Goal: Find specific page/section: Find specific page/section

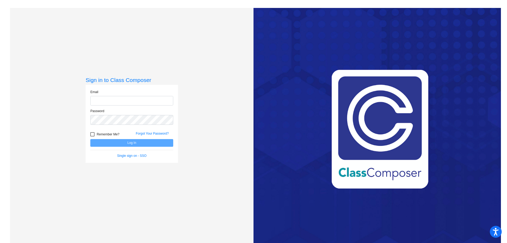
type input "[EMAIL_ADDRESS][PERSON_NAME][DOMAIN_NAME]"
click at [126, 143] on button "Log In" at bounding box center [131, 143] width 83 height 8
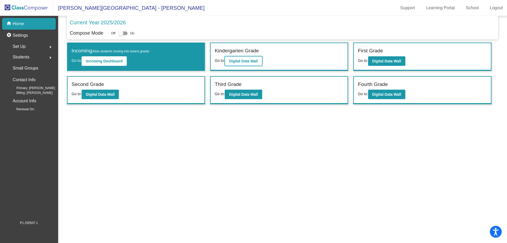
click at [247, 61] on b "Digital Data Wall" at bounding box center [243, 61] width 29 height 4
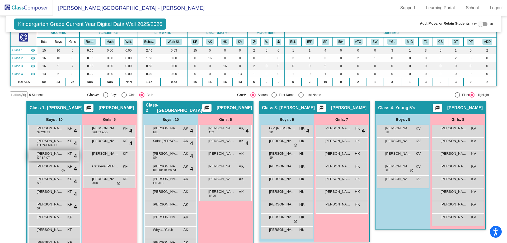
scroll to position [52, 0]
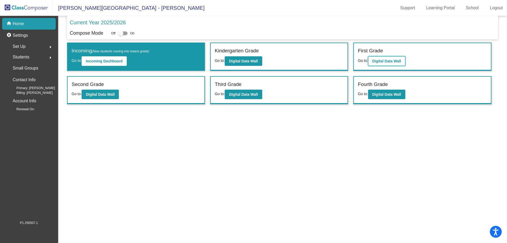
click at [376, 59] on b "Digital Data Wall" at bounding box center [386, 61] width 29 height 4
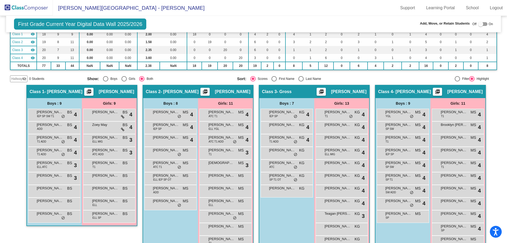
scroll to position [53, 0]
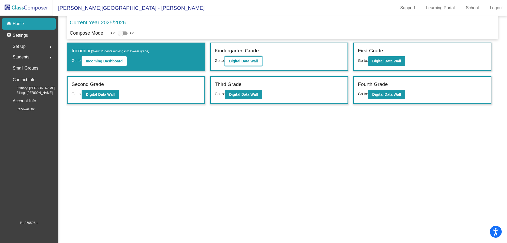
click at [244, 63] on b "Digital Data Wall" at bounding box center [243, 61] width 29 height 4
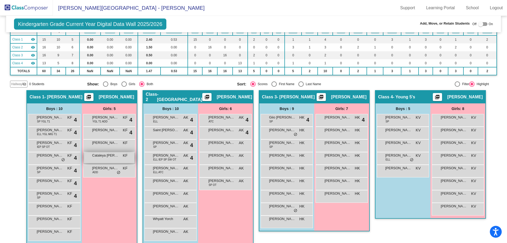
scroll to position [52, 0]
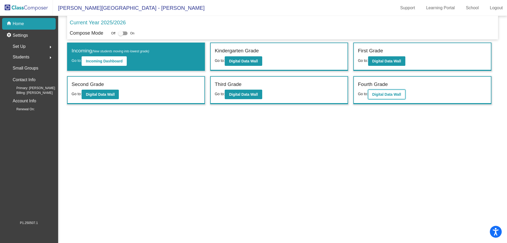
click at [377, 95] on b "Digital Data Wall" at bounding box center [386, 94] width 29 height 4
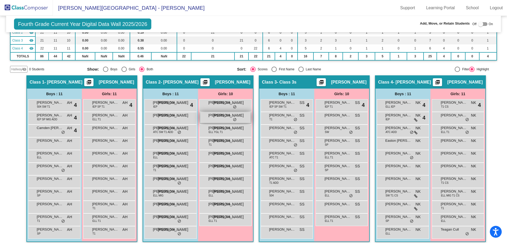
scroll to position [64, 0]
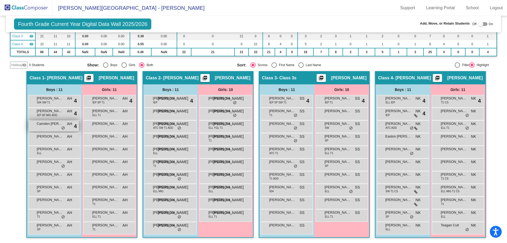
click at [61, 128] on span "do_not_disturb_alt" at bounding box center [63, 128] width 4 height 4
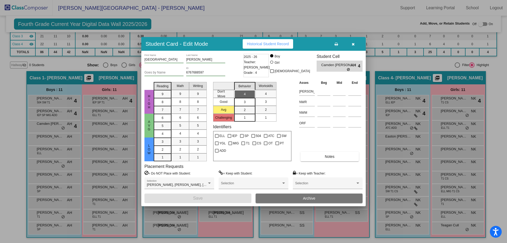
click at [12, 136] on div at bounding box center [253, 121] width 507 height 243
